Goal: Information Seeking & Learning: Compare options

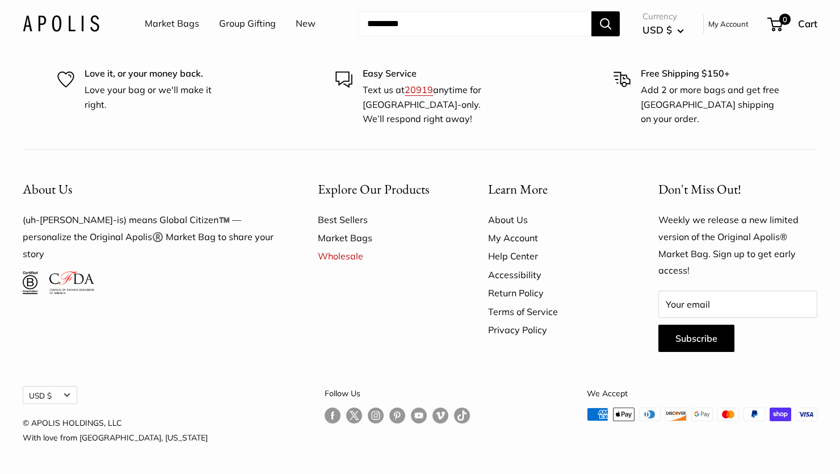
scroll to position [3294, 0]
click at [359, 239] on link "Market Bags" at bounding box center [383, 238] width 130 height 18
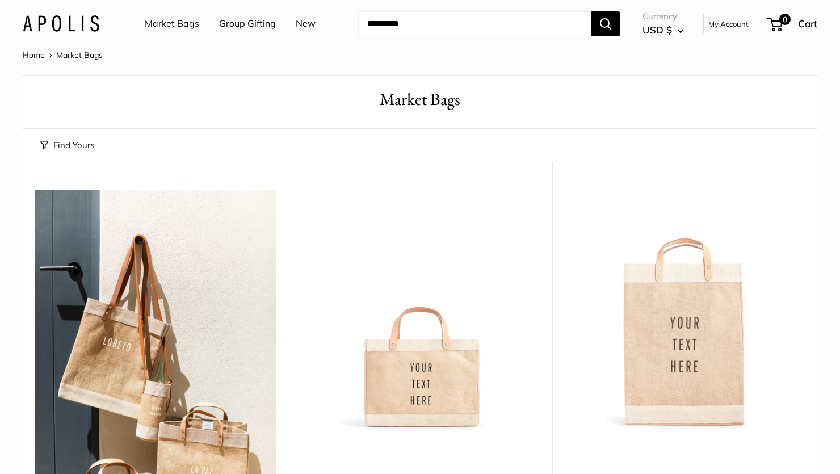
click at [0, 0] on img at bounding box center [0, 0] width 0 height 0
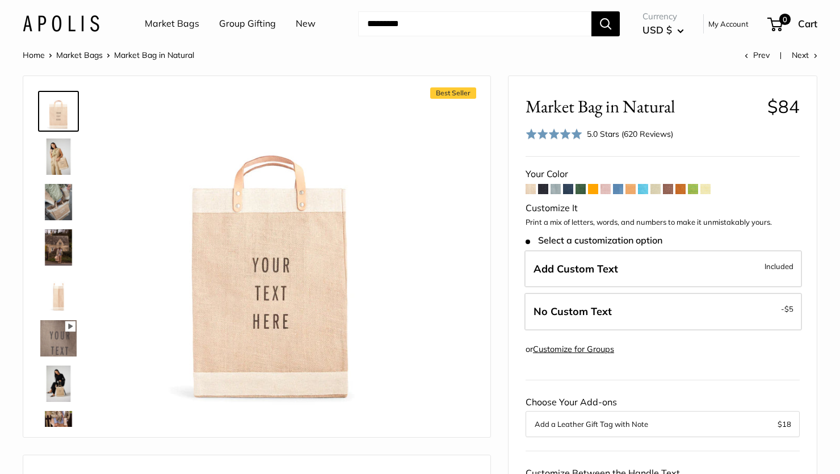
click at [706, 187] on span at bounding box center [705, 189] width 10 height 10
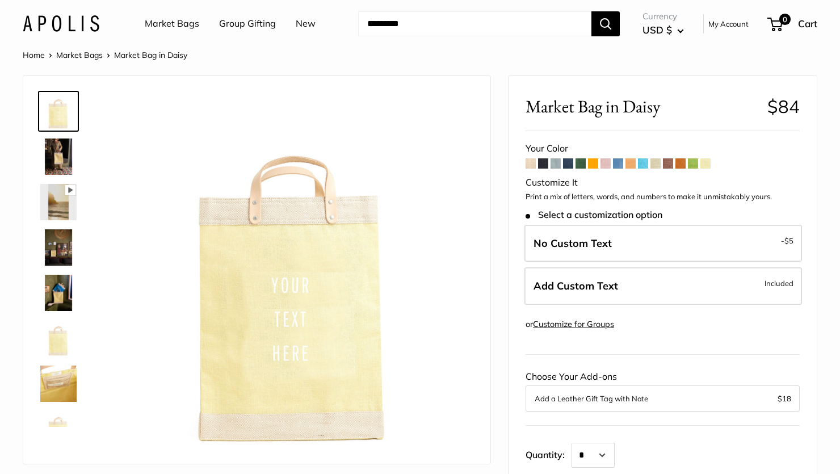
click at [693, 165] on span at bounding box center [693, 163] width 10 height 10
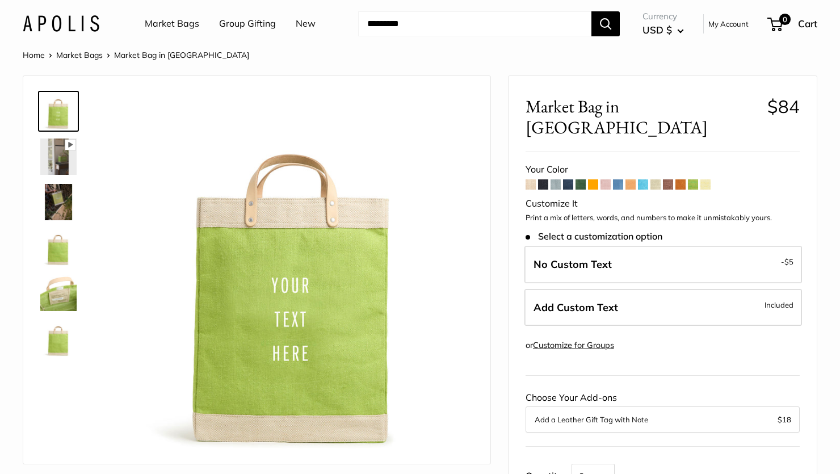
click at [593, 179] on span at bounding box center [593, 184] width 10 height 10
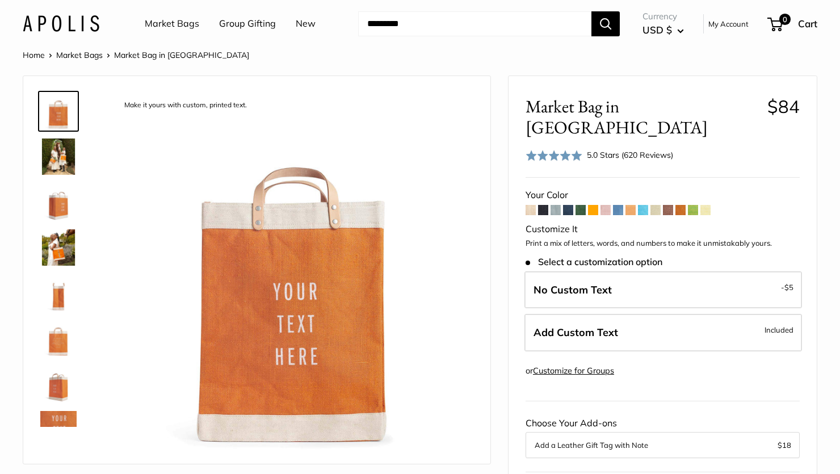
click at [632, 205] on span at bounding box center [630, 210] width 10 height 10
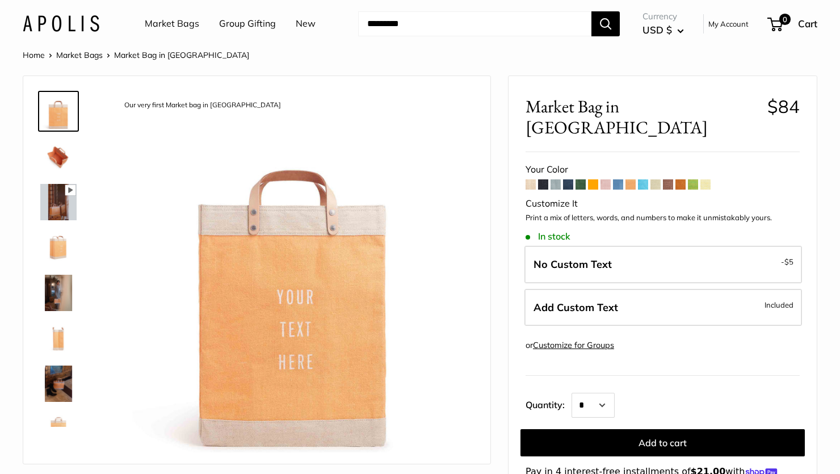
click at [642, 179] on span at bounding box center [643, 184] width 10 height 10
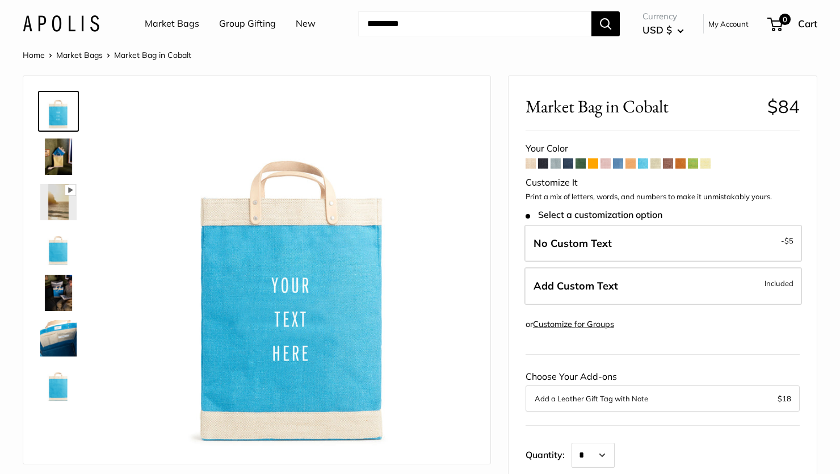
click at [614, 163] on span at bounding box center [618, 163] width 10 height 10
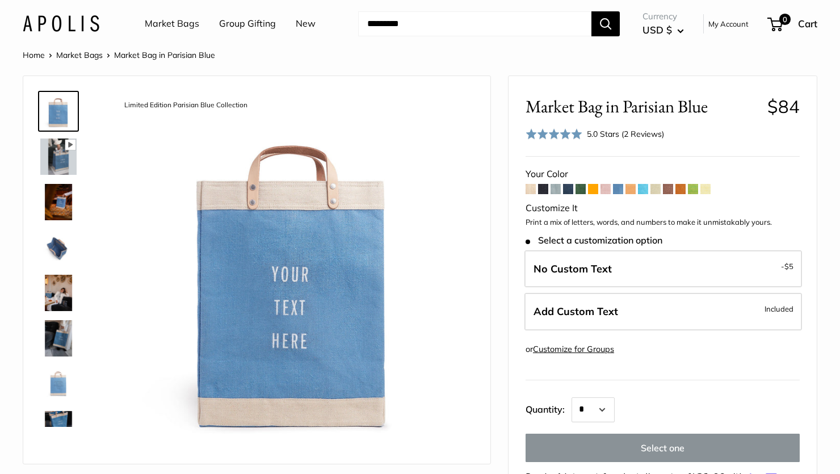
click at [706, 189] on span at bounding box center [705, 189] width 10 height 10
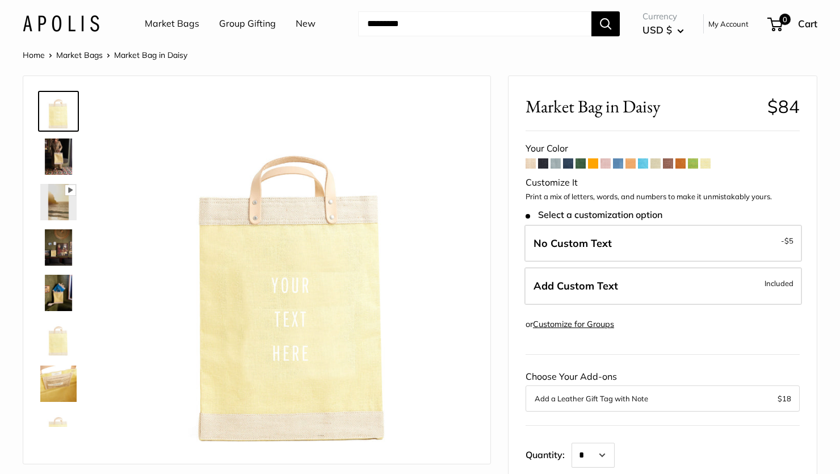
click at [692, 163] on span at bounding box center [693, 163] width 10 height 10
